Goal: Navigation & Orientation: Go to known website

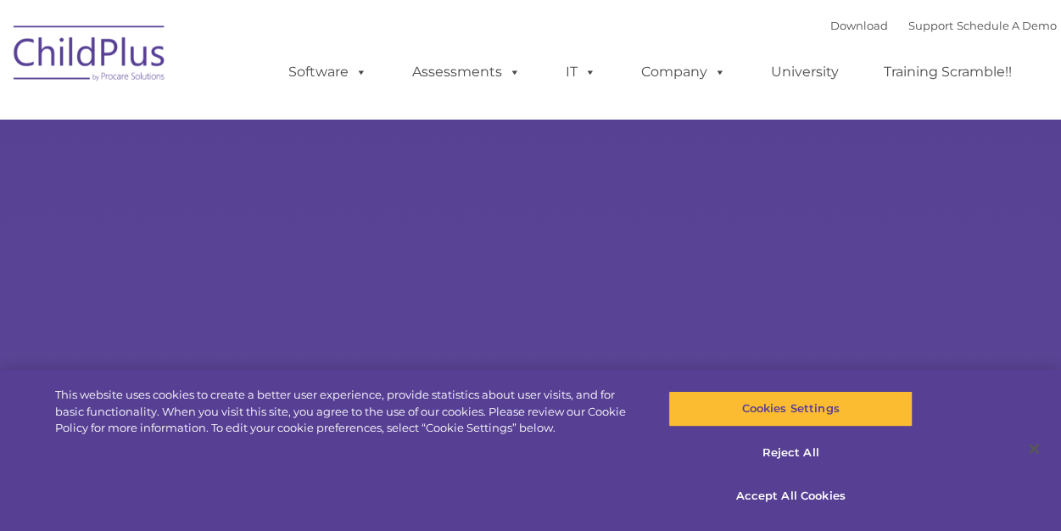
select select "MEDIUM"
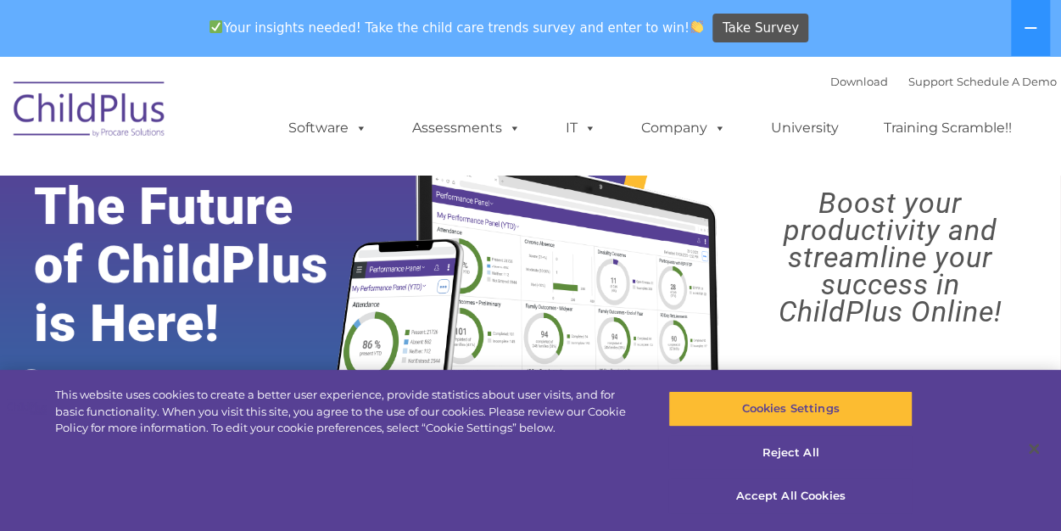
click at [82, 113] on img at bounding box center [90, 112] width 170 height 85
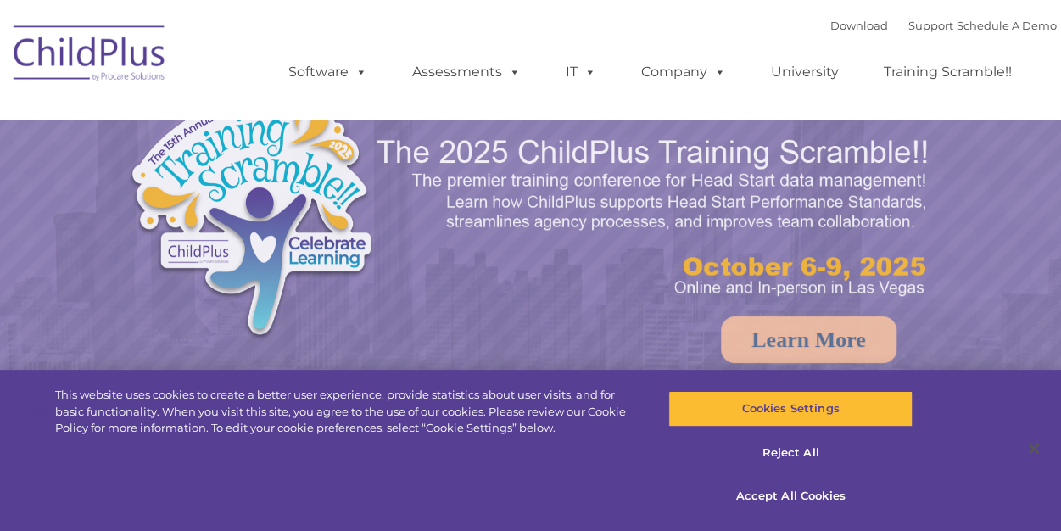
select select "MEDIUM"
